Goal: Task Accomplishment & Management: Use online tool/utility

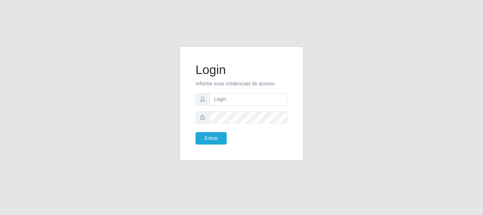
click at [245, 99] on input "text" at bounding box center [248, 99] width 78 height 12
click at [217, 101] on input "~ritaiwof@B5" at bounding box center [248, 99] width 78 height 12
type input "ritaiwof@B5"
drag, startPoint x: 216, startPoint y: 137, endPoint x: 216, endPoint y: 151, distance: 14.5
click at [216, 139] on button "Entrar" at bounding box center [211, 138] width 31 height 12
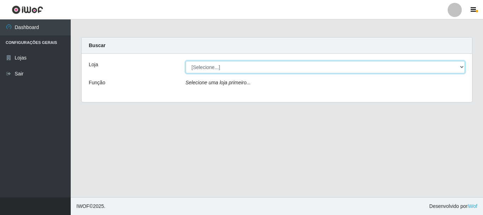
click at [461, 68] on select "[Selecione...] Bemais Supermercados - B5 Anatólia" at bounding box center [326, 67] width 280 height 12
select select "405"
click at [186, 61] on select "[Selecione...] Bemais Supermercados - B5 Anatólia" at bounding box center [326, 67] width 280 height 12
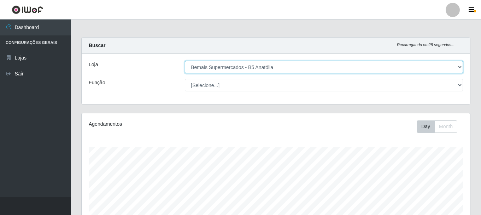
scroll to position [147, 389]
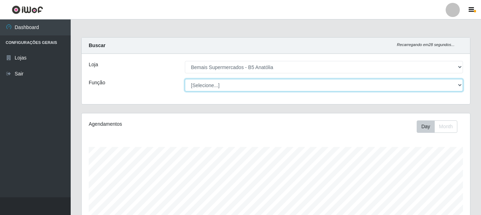
click at [456, 88] on select "[Selecione...] ASG ASG + ASG ++ Auxiliar de Estacionamento Auxiliar de Estacion…" at bounding box center [324, 85] width 278 height 12
click at [185, 79] on select "[Selecione...] ASG ASG + ASG ++ Auxiliar de Estacionamento Auxiliar de Estacion…" at bounding box center [324, 85] width 278 height 12
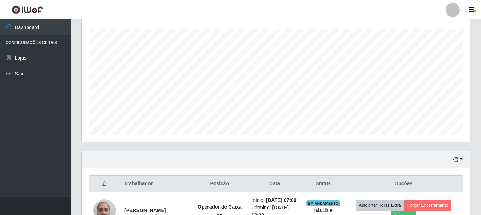
scroll to position [0, 0]
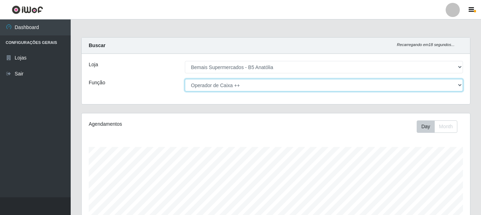
click at [456, 85] on select "[Selecione...] ASG ASG + ASG ++ Auxiliar de Estacionamento Auxiliar de Estacion…" at bounding box center [324, 85] width 278 height 12
click at [185, 79] on select "[Selecione...] ASG ASG + ASG ++ Auxiliar de Estacionamento Auxiliar de Estacion…" at bounding box center [324, 85] width 278 height 12
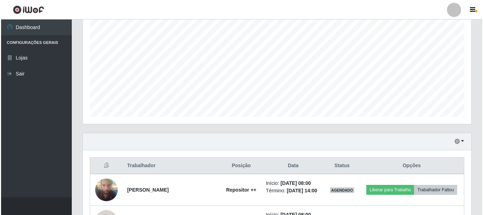
scroll to position [177, 0]
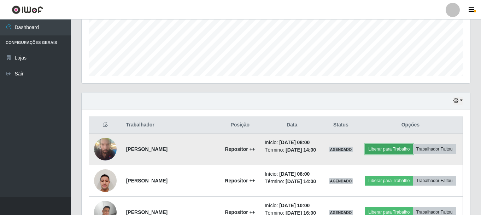
click at [375, 148] on button "Liberar para Trabalho" at bounding box center [389, 149] width 48 height 10
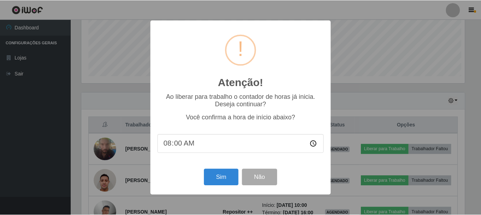
scroll to position [147, 385]
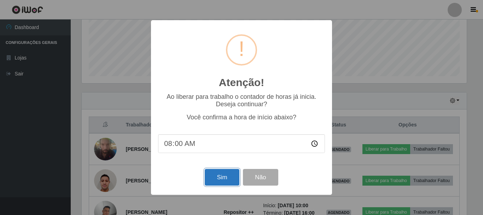
click at [221, 177] on button "Sim" at bounding box center [222, 177] width 34 height 17
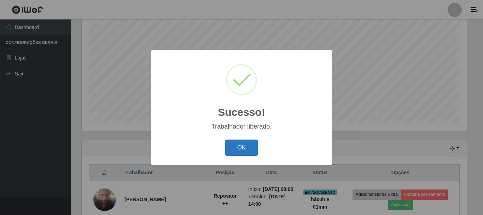
click at [248, 150] on button "OK" at bounding box center [241, 147] width 33 height 17
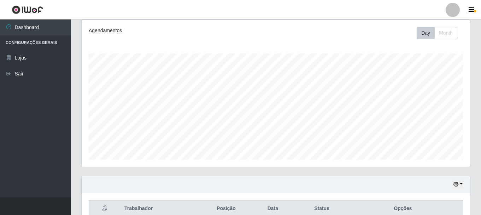
scroll to position [23, 0]
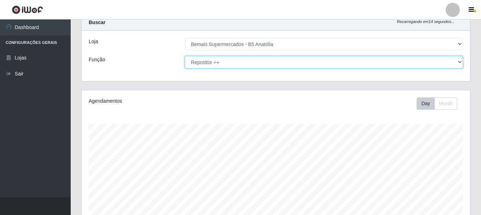
click at [459, 62] on select "[Selecione...] ASG ASG + ASG ++ Auxiliar de Estacionamento Auxiliar de Estacion…" at bounding box center [324, 62] width 278 height 12
click at [185, 56] on select "[Selecione...] ASG ASG + ASG ++ Auxiliar de Estacionamento Auxiliar de Estacion…" at bounding box center [324, 62] width 278 height 12
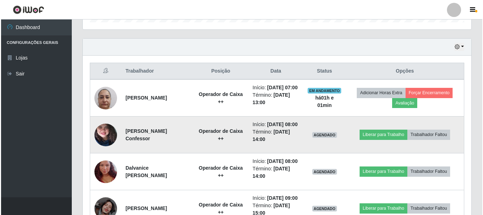
scroll to position [235, 0]
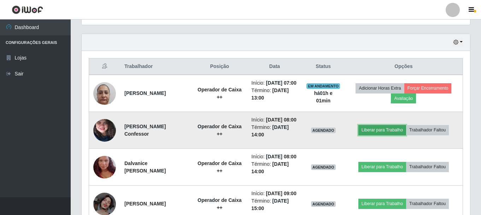
click at [397, 135] on button "Liberar para Trabalho" at bounding box center [382, 130] width 48 height 10
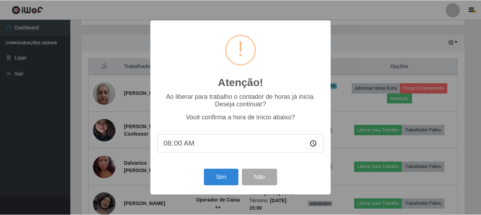
scroll to position [147, 385]
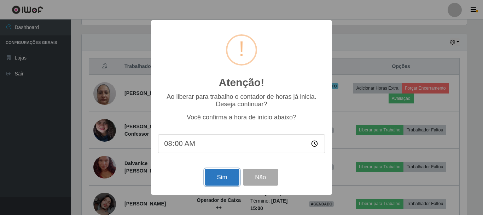
click at [234, 179] on button "Sim" at bounding box center [222, 177] width 34 height 17
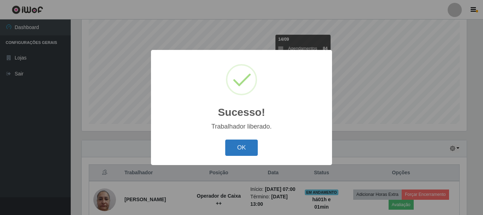
click at [246, 150] on button "OK" at bounding box center [241, 147] width 33 height 17
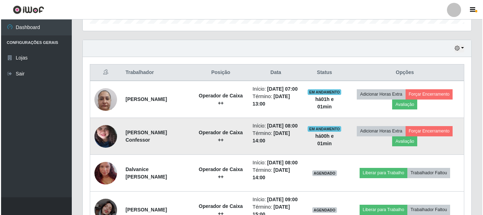
scroll to position [235, 0]
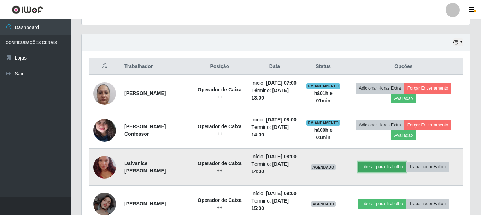
click at [371, 171] on button "Liberar para Trabalho" at bounding box center [382, 167] width 48 height 10
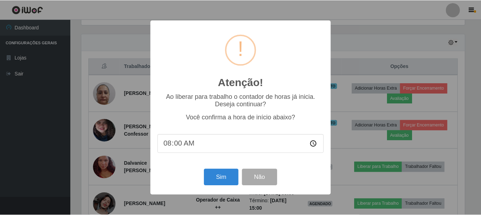
scroll to position [147, 385]
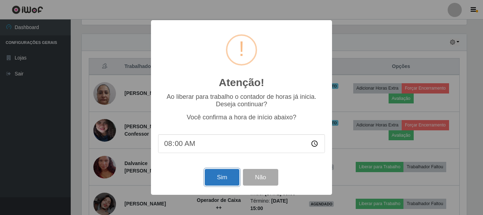
click at [223, 176] on button "Sim" at bounding box center [222, 177] width 34 height 17
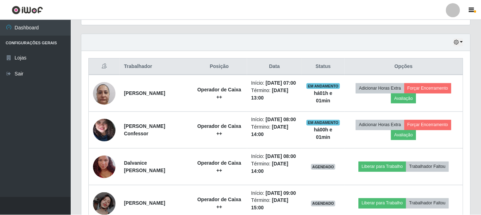
scroll to position [0, 0]
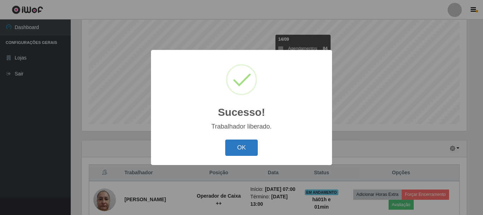
click at [237, 148] on button "OK" at bounding box center [241, 147] width 33 height 17
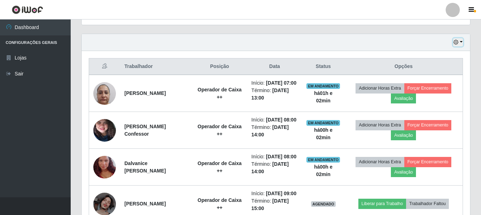
click at [460, 42] on button "button" at bounding box center [458, 42] width 10 height 8
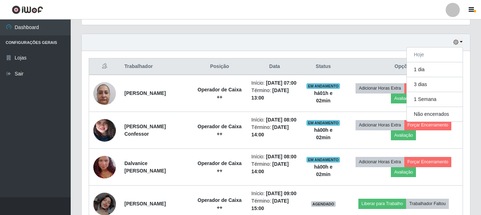
drag, startPoint x: 381, startPoint y: 40, endPoint x: 404, endPoint y: 63, distance: 32.3
click at [384, 43] on div "Hoje 1 dia 3 dias 1 Semana Não encerrados" at bounding box center [276, 42] width 389 height 17
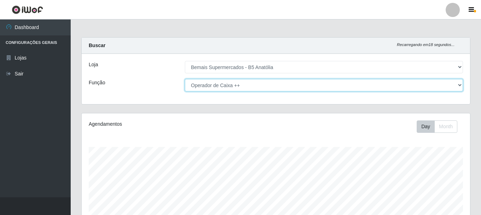
click at [456, 86] on select "[Selecione...] ASG ASG + ASG ++ Auxiliar de Estacionamento Auxiliar de Estacion…" at bounding box center [324, 85] width 278 height 12
click at [185, 79] on select "[Selecione...] ASG ASG + ASG ++ Auxiliar de Estacionamento Auxiliar de Estacion…" at bounding box center [324, 85] width 278 height 12
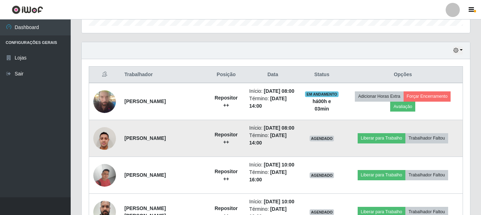
scroll to position [276, 0]
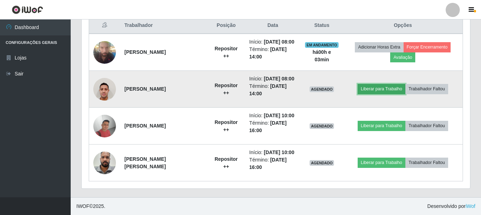
click at [392, 89] on button "Liberar para Trabalho" at bounding box center [382, 89] width 48 height 10
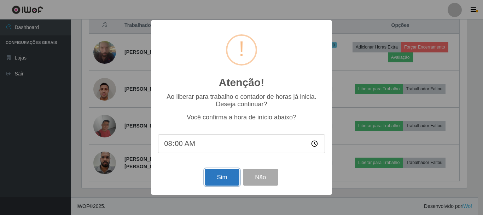
click at [224, 179] on button "Sim" at bounding box center [222, 177] width 34 height 17
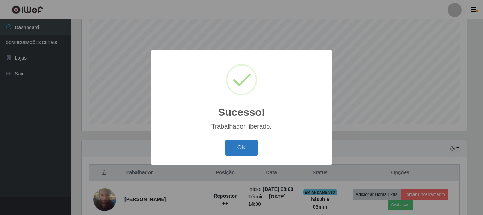
click at [247, 143] on button "OK" at bounding box center [241, 147] width 33 height 17
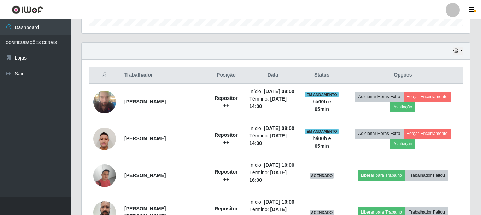
scroll to position [135, 0]
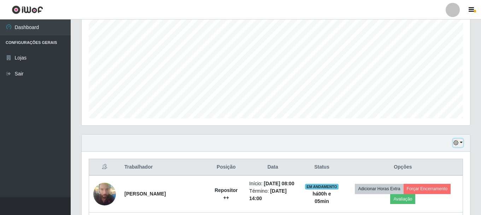
click at [460, 142] on button "button" at bounding box center [458, 143] width 10 height 8
click at [357, 135] on div "Hoje 1 dia 3 dias 1 Semana Não encerrados" at bounding box center [276, 142] width 389 height 17
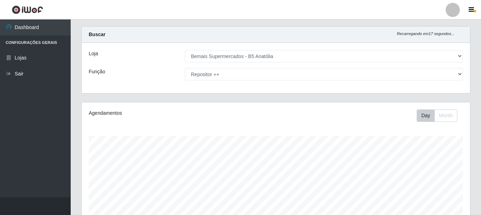
scroll to position [0, 0]
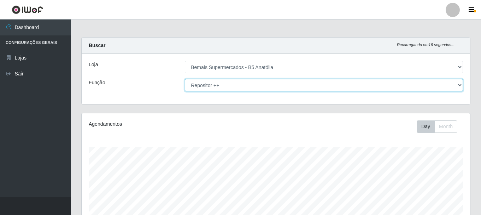
click at [459, 84] on select "[Selecione...] ASG ASG + ASG ++ Auxiliar de Estacionamento Auxiliar de Estacion…" at bounding box center [324, 85] width 278 height 12
select select "73"
click at [185, 79] on select "[Selecione...] ASG ASG + ASG ++ Auxiliar de Estacionamento Auxiliar de Estacion…" at bounding box center [324, 85] width 278 height 12
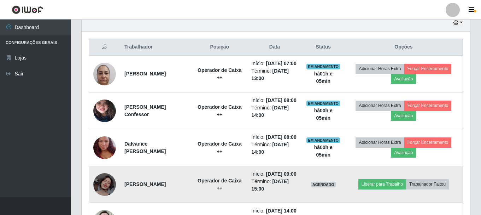
scroll to position [283, 0]
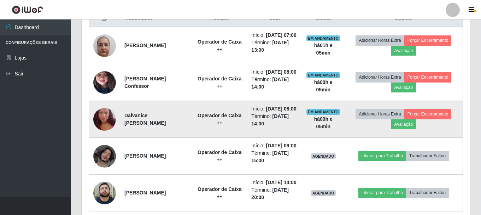
click at [107, 137] on img at bounding box center [104, 119] width 23 height 40
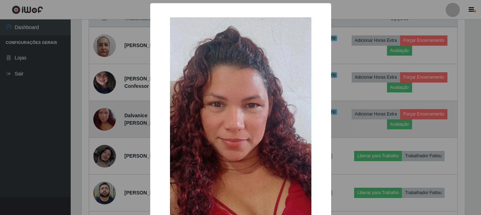
scroll to position [147, 385]
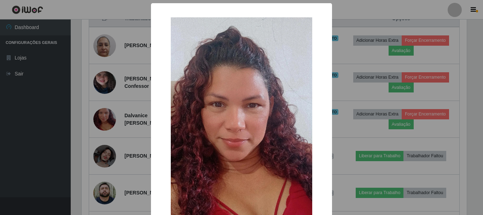
click at [350, 112] on div "× OK Cancel" at bounding box center [241, 107] width 483 height 215
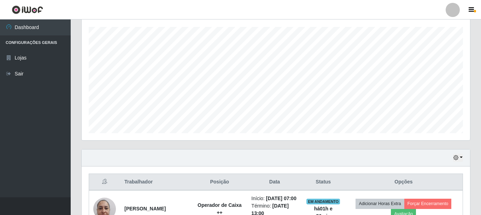
scroll to position [0, 0]
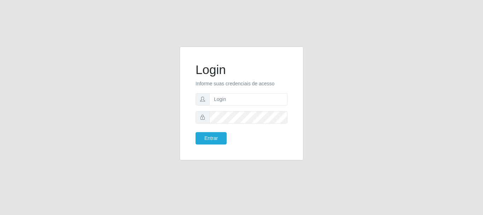
click at [263, 91] on form "Login Informe suas credenciais de acesso Entrar" at bounding box center [242, 103] width 92 height 82
click at [262, 96] on input "text" at bounding box center [248, 99] width 78 height 12
type input "ritaiwof@b5"
click at [196, 132] on button "Entrar" at bounding box center [211, 138] width 31 height 12
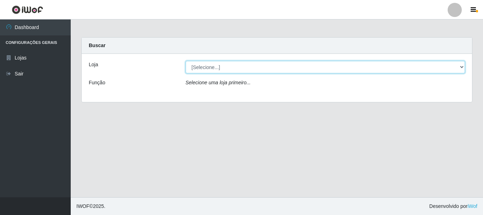
click at [226, 68] on select "[Selecione...] Bemais Supermercados - B5 Anatólia" at bounding box center [326, 67] width 280 height 12
select select "405"
click at [186, 61] on select "[Selecione...] Bemais Supermercados - B5 Anatólia" at bounding box center [326, 67] width 280 height 12
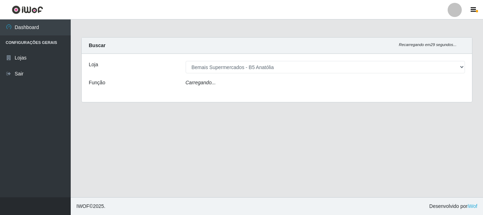
click at [228, 84] on div "Carregando..." at bounding box center [325, 84] width 290 height 10
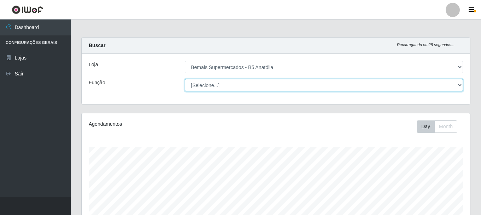
click at [227, 79] on select "[Selecione...] ASG ASG + ASG ++ Auxiliar de Estacionamento Auxiliar de Estacion…" at bounding box center [324, 85] width 278 height 12
click at [185, 79] on select "[Selecione...] ASG ASG + ASG ++ Auxiliar de Estacionamento Auxiliar de Estacion…" at bounding box center [324, 85] width 278 height 12
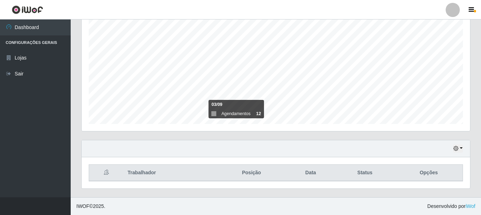
scroll to position [0, 0]
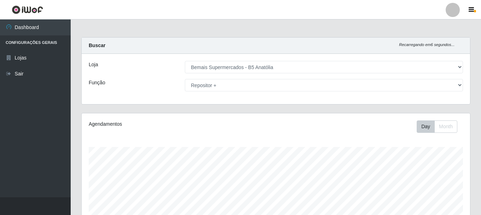
click at [247, 78] on div "Loja [Selecione...] Bemais Supermercados - B5 Anatólia Função [Selecione...] AS…" at bounding box center [276, 79] width 389 height 50
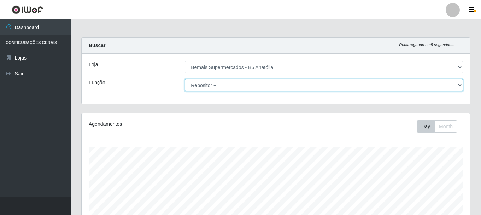
click at [247, 83] on select "[Selecione...] ASG ASG + ASG ++ Auxiliar de Estacionamento Auxiliar de Estacion…" at bounding box center [324, 85] width 278 height 12
click at [185, 79] on select "[Selecione...] ASG ASG + ASG ++ Auxiliar de Estacionamento Auxiliar de Estacion…" at bounding box center [324, 85] width 278 height 12
click at [330, 87] on select "[Selecione...] ASG ASG + ASG ++ Auxiliar de Estacionamento Auxiliar de Estacion…" at bounding box center [324, 85] width 278 height 12
select select "73"
click at [185, 79] on select "[Selecione...] ASG ASG + ASG ++ Auxiliar de Estacionamento Auxiliar de Estacion…" at bounding box center [324, 85] width 278 height 12
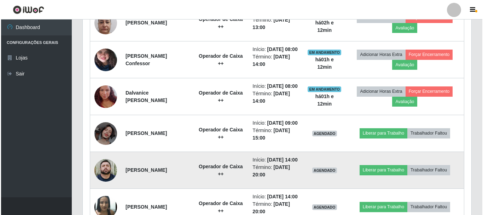
scroll to position [318, 0]
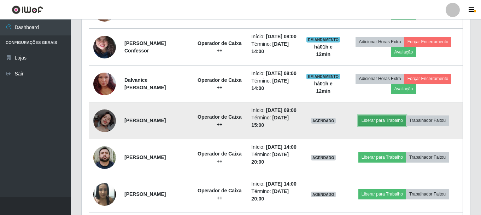
click at [382, 125] on button "Liberar para Trabalho" at bounding box center [382, 120] width 48 height 10
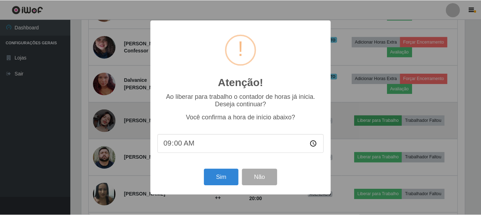
scroll to position [147, 385]
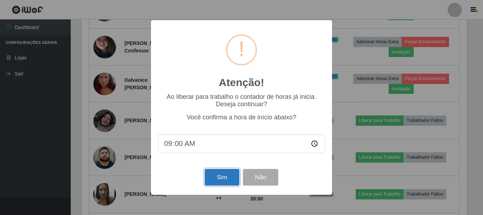
click at [228, 182] on button "Sim" at bounding box center [222, 177] width 34 height 17
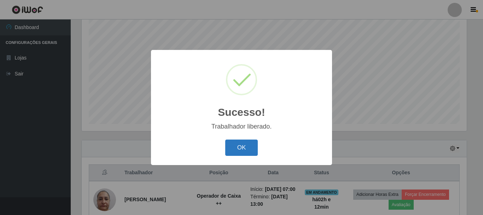
click at [242, 150] on button "OK" at bounding box center [241, 147] width 33 height 17
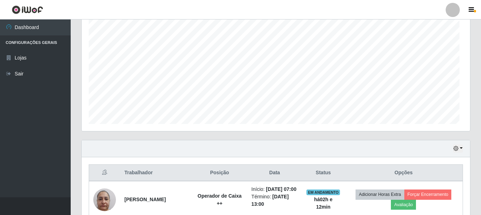
scroll to position [147, 389]
